Goal: Transaction & Acquisition: Obtain resource

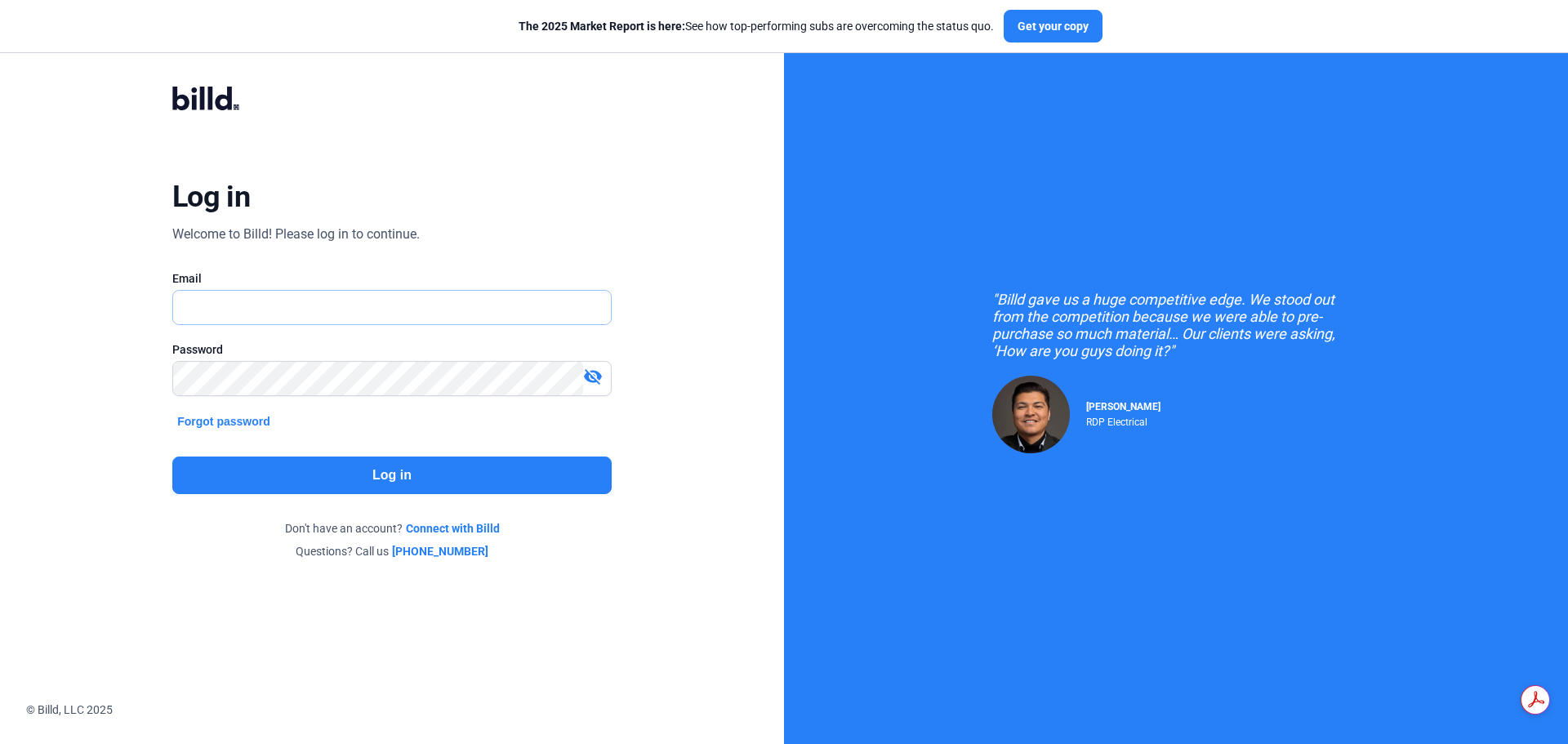
click at [434, 309] on input "text" at bounding box center [383, 307] width 420 height 34
type input "[EMAIL_ADDRESS][DOMAIN_NAME]"
click at [386, 483] on button "Log in" at bounding box center [391, 475] width 439 height 37
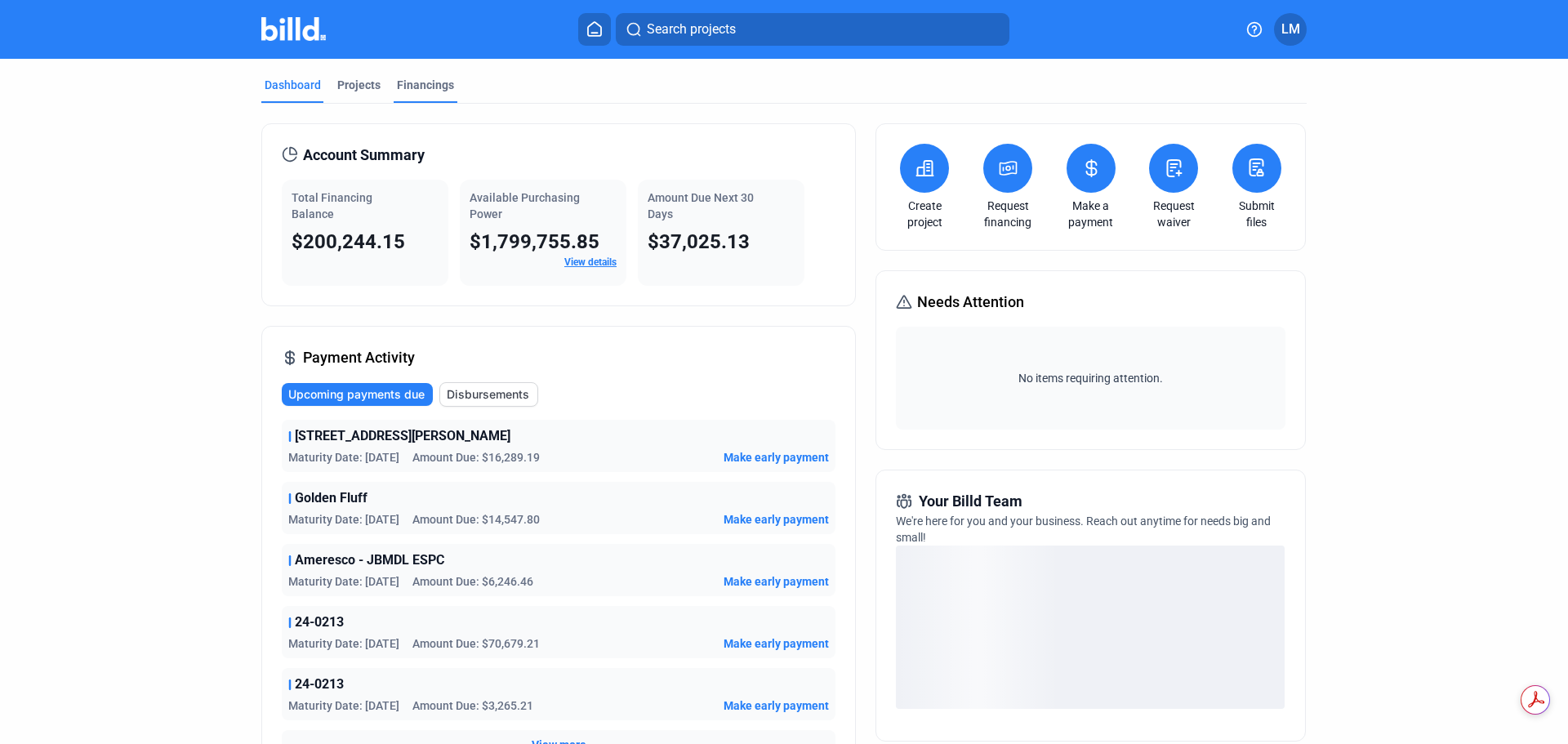
click at [426, 80] on div "Financings" at bounding box center [426, 85] width 58 height 16
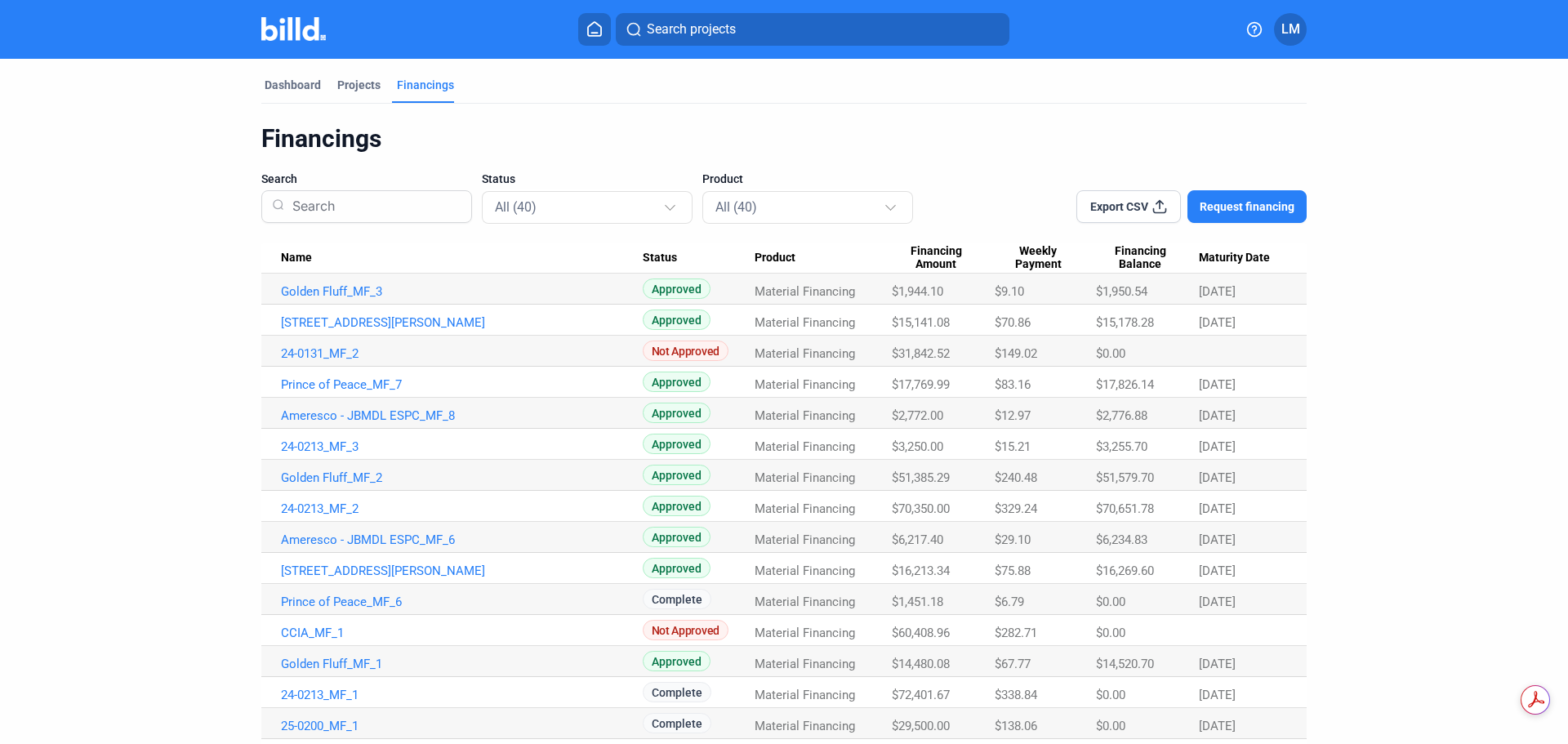
click at [1146, 207] on button "Export CSV" at bounding box center [1128, 207] width 104 height 33
